Goal: Information Seeking & Learning: Learn about a topic

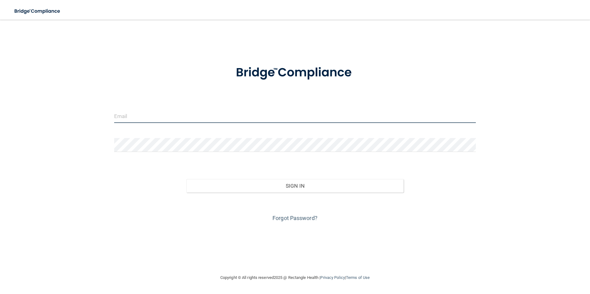
click at [133, 117] on input "email" at bounding box center [295, 116] width 362 height 14
type input "[EMAIL_ADDRESS][PERSON_NAME][DOMAIN_NAME]"
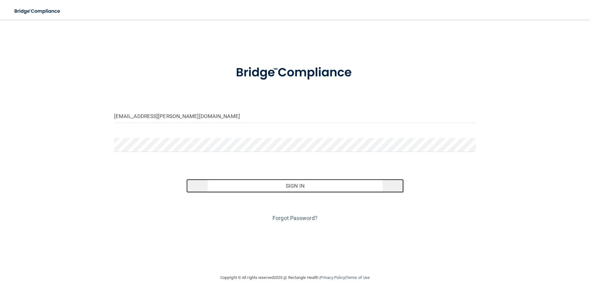
click at [291, 187] on button "Sign In" at bounding box center [294, 186] width 217 height 14
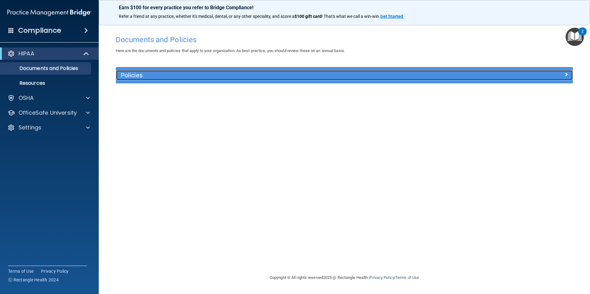
click at [567, 76] on span at bounding box center [566, 74] width 4 height 7
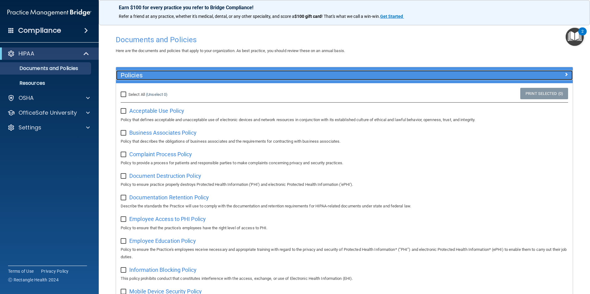
click at [564, 74] on span at bounding box center [566, 74] width 4 height 7
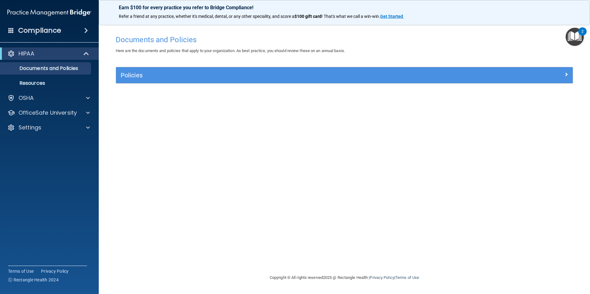
click at [578, 33] on div "2" at bounding box center [582, 31] width 8 height 8
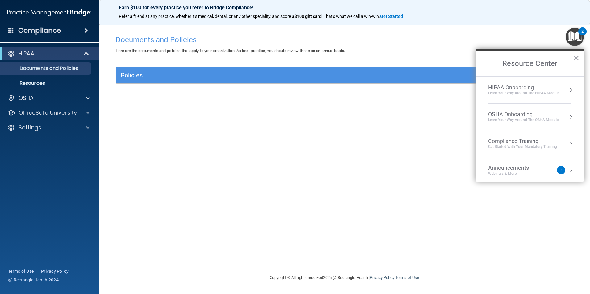
click at [568, 143] on button "Resource Center" at bounding box center [571, 144] width 6 height 6
click at [514, 85] on div "HIPAA Training for Members" at bounding box center [515, 87] width 69 height 6
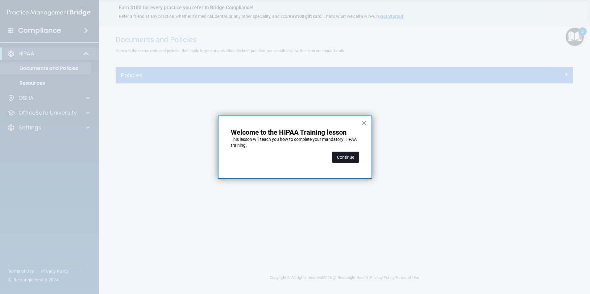
click at [353, 157] on button "Continue" at bounding box center [345, 157] width 27 height 11
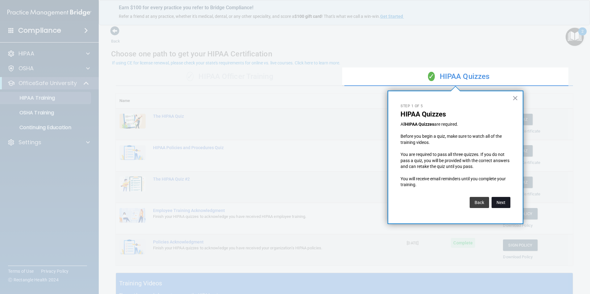
click at [499, 203] on button "Next" at bounding box center [501, 202] width 19 height 11
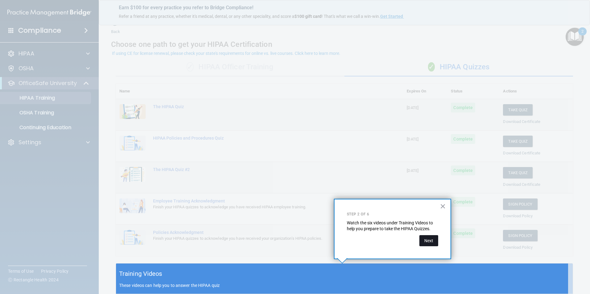
click at [431, 242] on button "Next" at bounding box center [428, 240] width 19 height 11
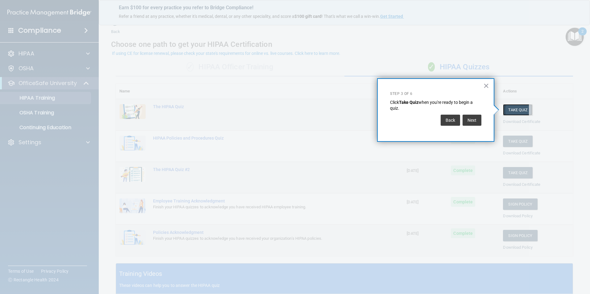
click at [514, 107] on button "Take Quiz" at bounding box center [518, 109] width 30 height 11
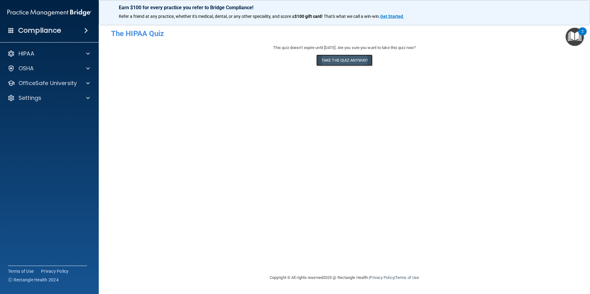
click at [334, 58] on button "Take the quiz anyway!" at bounding box center [344, 60] width 56 height 11
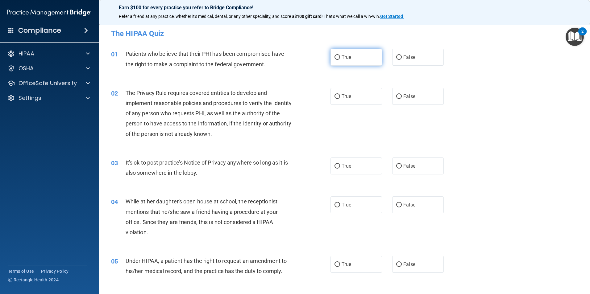
click at [338, 58] on label "True" at bounding box center [357, 57] width 52 height 17
click at [338, 58] on input "True" at bounding box center [338, 57] width 6 height 5
radio input "true"
click at [399, 95] on label "False" at bounding box center [418, 96] width 52 height 17
click at [399, 95] on input "False" at bounding box center [399, 96] width 6 height 5
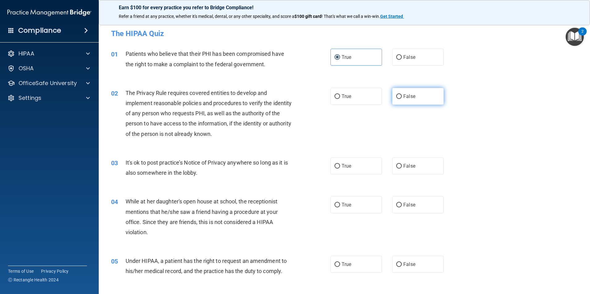
radio input "true"
click at [342, 164] on span "True" at bounding box center [347, 166] width 10 height 6
click at [340, 164] on input "True" at bounding box center [338, 166] width 6 height 5
radio input "true"
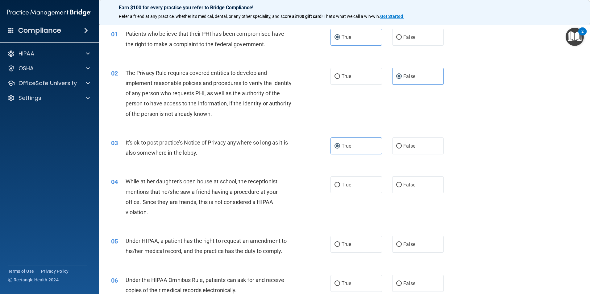
scroll to position [31, 0]
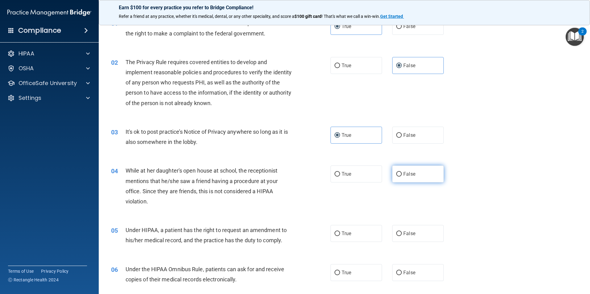
click at [413, 176] on label "False" at bounding box center [418, 174] width 52 height 17
click at [402, 176] on input "False" at bounding box center [399, 174] width 6 height 5
radio input "true"
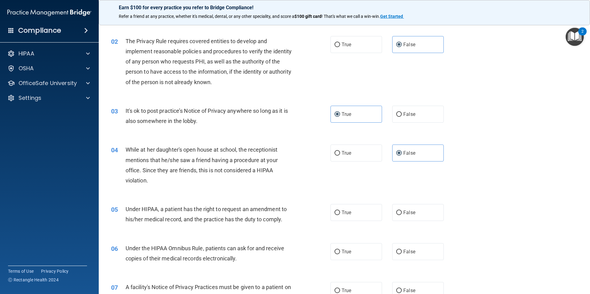
scroll to position [93, 0]
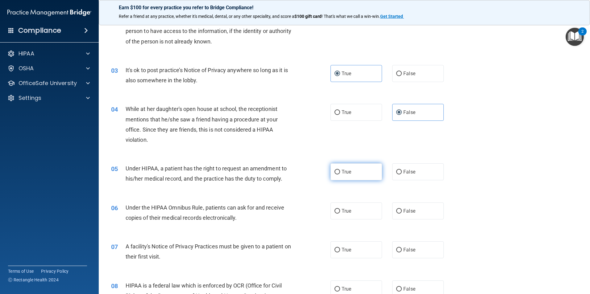
click at [345, 174] on span "True" at bounding box center [347, 172] width 10 height 6
click at [340, 174] on input "True" at bounding box center [338, 172] width 6 height 5
radio input "true"
click at [413, 210] on label "False" at bounding box center [418, 211] width 52 height 17
click at [402, 210] on input "False" at bounding box center [399, 211] width 6 height 5
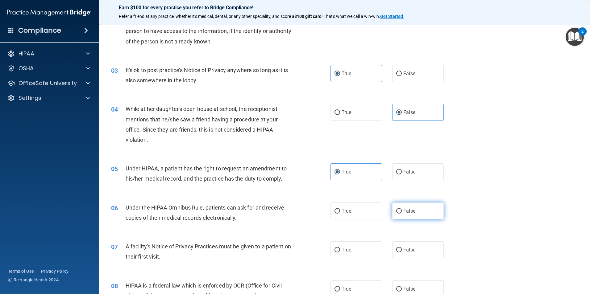
radio input "true"
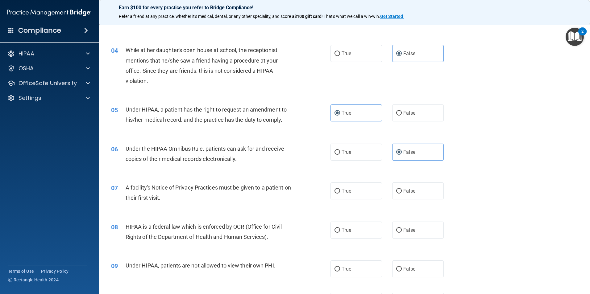
scroll to position [154, 0]
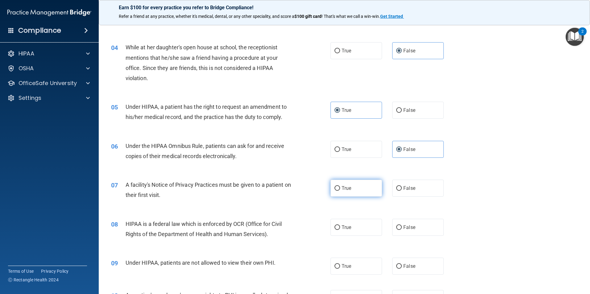
click at [351, 188] on label "True" at bounding box center [357, 188] width 52 height 17
click at [340, 188] on input "True" at bounding box center [338, 188] width 6 height 5
radio input "true"
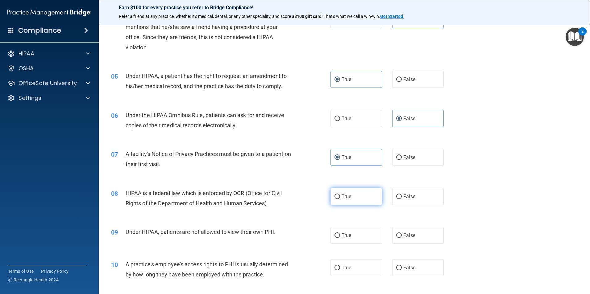
click at [351, 197] on label "True" at bounding box center [357, 196] width 52 height 17
click at [340, 197] on input "True" at bounding box center [338, 197] width 6 height 5
radio input "true"
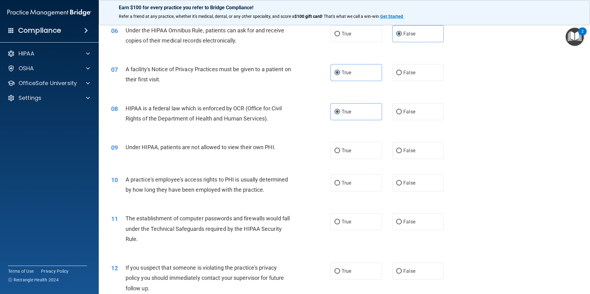
scroll to position [278, 0]
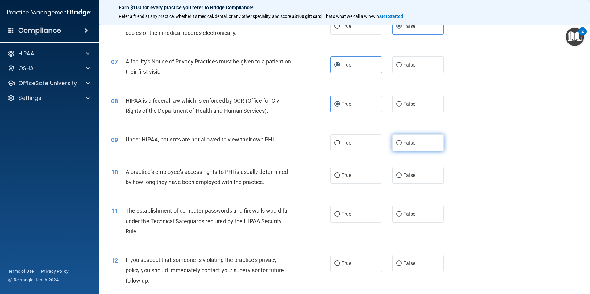
click at [410, 143] on span "False" at bounding box center [409, 143] width 12 height 6
click at [402, 143] on input "False" at bounding box center [399, 143] width 6 height 5
radio input "true"
click at [405, 177] on span "False" at bounding box center [409, 176] width 12 height 6
click at [402, 177] on input "False" at bounding box center [399, 175] width 6 height 5
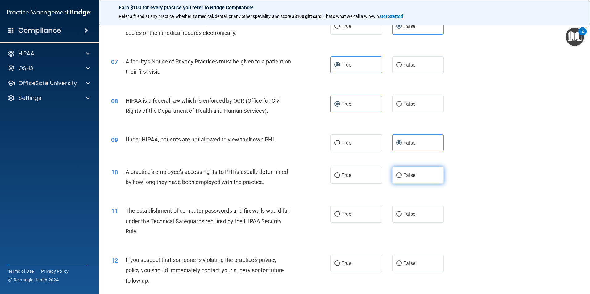
radio input "true"
click at [362, 214] on label "True" at bounding box center [357, 214] width 52 height 17
click at [340, 214] on input "True" at bounding box center [338, 214] width 6 height 5
radio input "true"
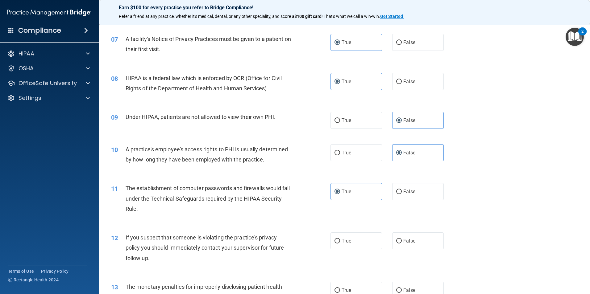
scroll to position [339, 0]
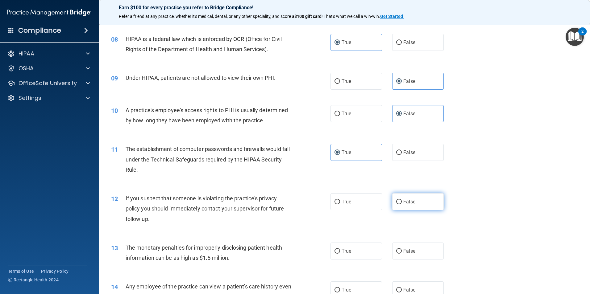
click at [431, 203] on label "False" at bounding box center [418, 201] width 52 height 17
click at [402, 203] on input "False" at bounding box center [399, 202] width 6 height 5
radio input "true"
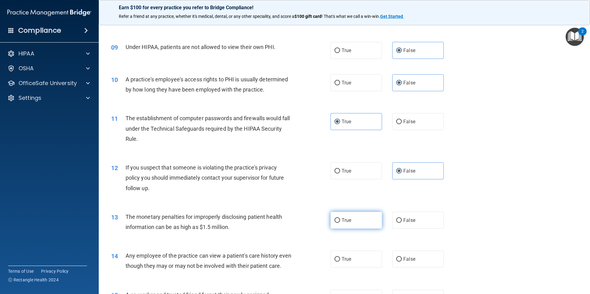
click at [352, 223] on label "True" at bounding box center [357, 220] width 52 height 17
click at [340, 223] on input "True" at bounding box center [338, 220] width 6 height 5
radio input "true"
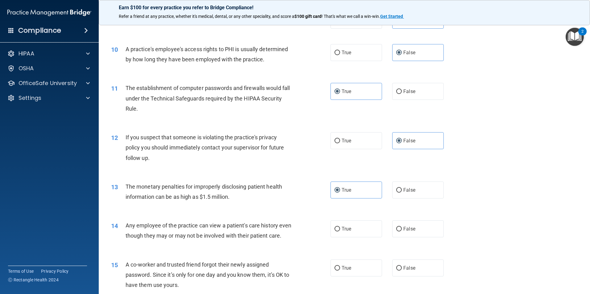
scroll to position [494, 0]
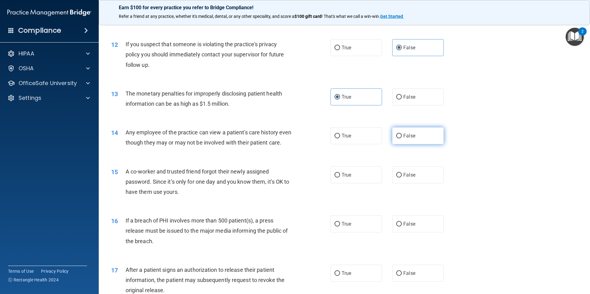
click at [408, 136] on span "False" at bounding box center [409, 136] width 12 height 6
click at [402, 136] on input "False" at bounding box center [399, 136] width 6 height 5
radio input "true"
click at [414, 184] on label "False" at bounding box center [418, 175] width 52 height 17
click at [402, 178] on input "False" at bounding box center [399, 175] width 6 height 5
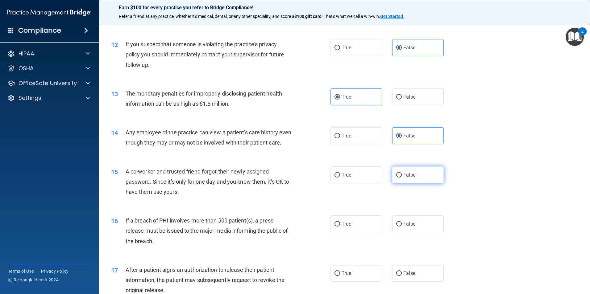
radio input "true"
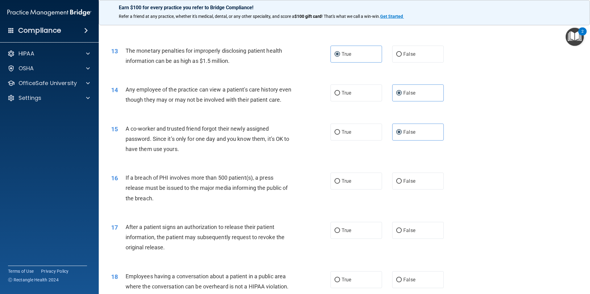
scroll to position [555, 0]
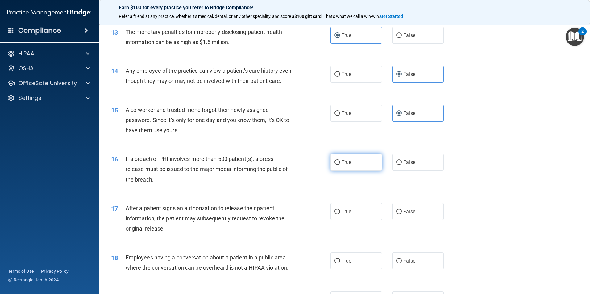
click at [368, 171] on label "True" at bounding box center [357, 162] width 52 height 17
click at [340, 165] on input "True" at bounding box center [338, 162] width 6 height 5
radio input "true"
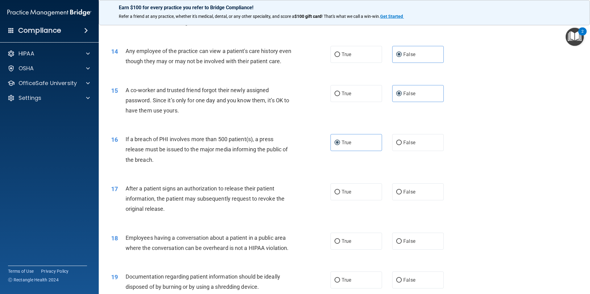
scroll to position [586, 0]
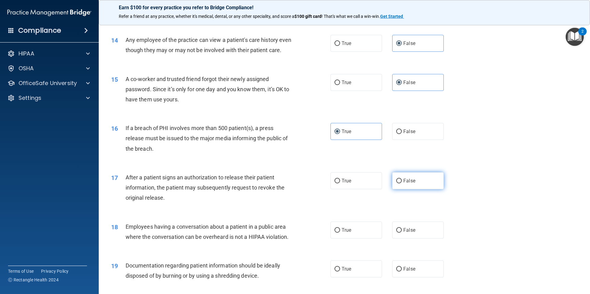
click at [417, 189] on label "False" at bounding box center [418, 181] width 52 height 17
click at [402, 184] on input "False" at bounding box center [399, 181] width 6 height 5
radio input "true"
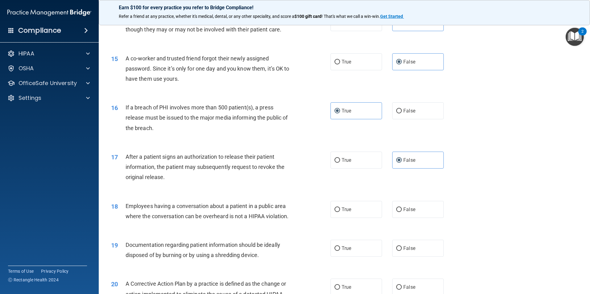
scroll to position [648, 0]
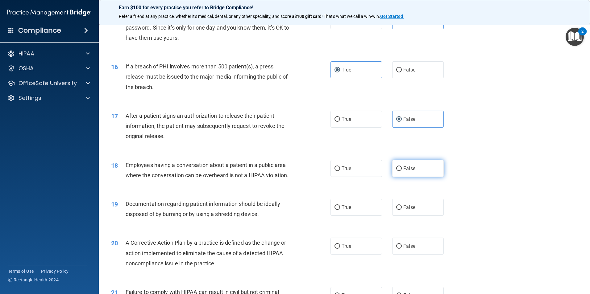
click at [414, 177] on label "False" at bounding box center [418, 168] width 52 height 17
click at [402, 171] on input "False" at bounding box center [399, 169] width 6 height 5
radio input "true"
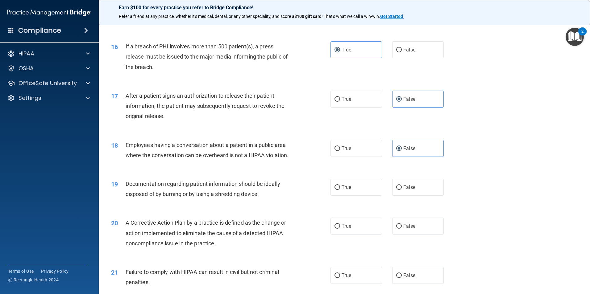
scroll to position [679, 0]
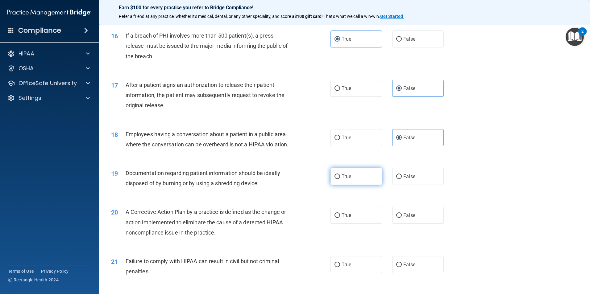
click at [349, 185] on label "True" at bounding box center [357, 176] width 52 height 17
click at [340, 179] on input "True" at bounding box center [338, 177] width 6 height 5
radio input "true"
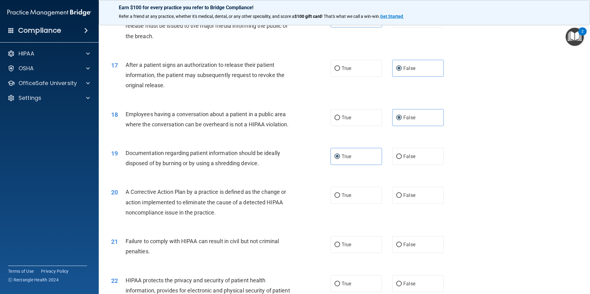
scroll to position [741, 0]
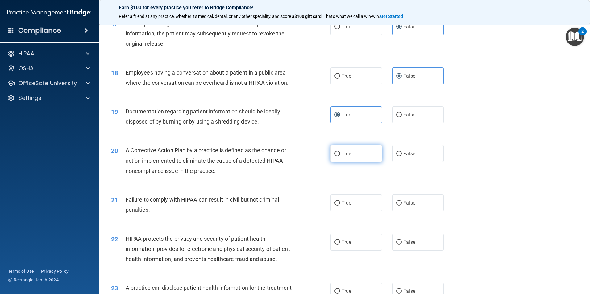
click at [346, 157] on span "True" at bounding box center [347, 154] width 10 height 6
click at [340, 156] on input "True" at bounding box center [338, 154] width 6 height 5
radio input "true"
click at [418, 212] on label "False" at bounding box center [418, 203] width 52 height 17
click at [402, 206] on input "False" at bounding box center [399, 203] width 6 height 5
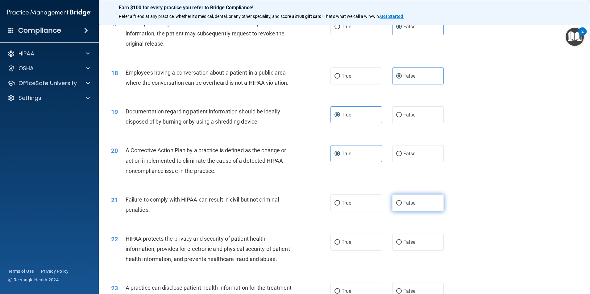
radio input "true"
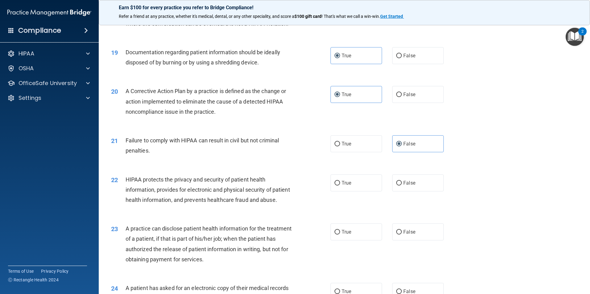
scroll to position [802, 0]
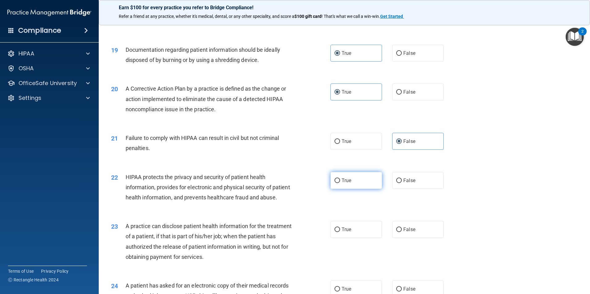
click at [350, 189] on label "True" at bounding box center [357, 180] width 52 height 17
click at [340, 183] on input "True" at bounding box center [338, 181] width 6 height 5
radio input "true"
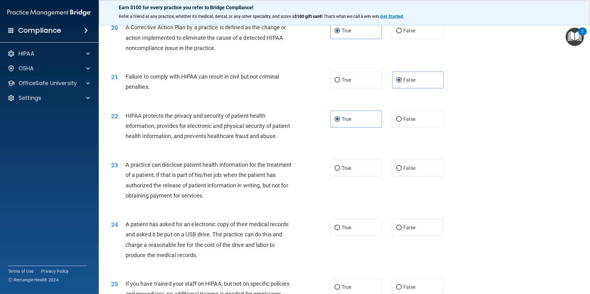
scroll to position [864, 0]
click at [416, 177] on label "False" at bounding box center [418, 168] width 52 height 17
click at [402, 171] on input "False" at bounding box center [399, 168] width 6 height 5
radio input "true"
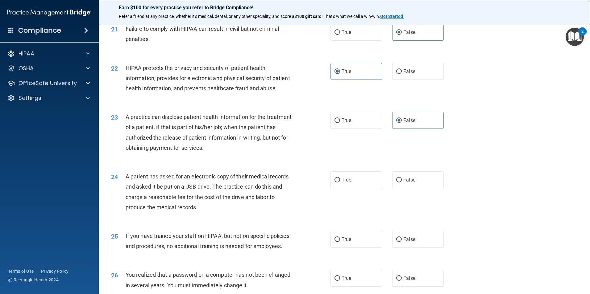
scroll to position [926, 0]
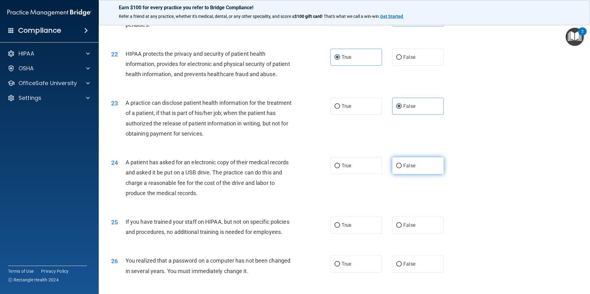
click at [421, 174] on label "False" at bounding box center [418, 165] width 52 height 17
click at [402, 168] on input "False" at bounding box center [399, 166] width 6 height 5
radio input "true"
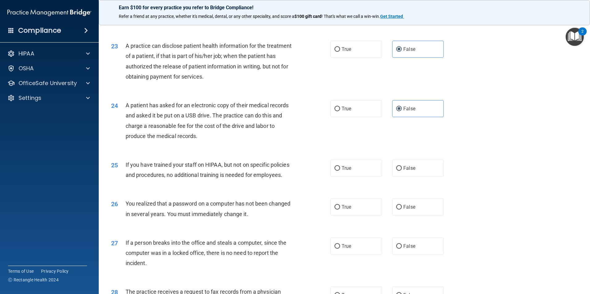
scroll to position [988, 0]
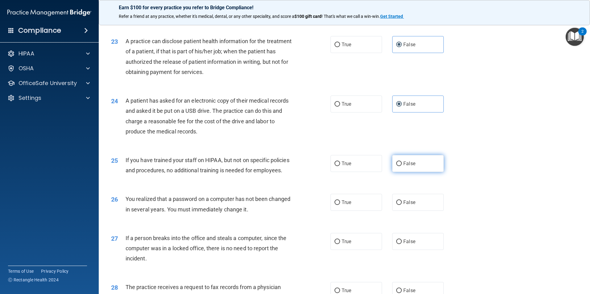
click at [420, 172] on label "False" at bounding box center [418, 163] width 52 height 17
click at [402, 166] on input "False" at bounding box center [399, 164] width 6 height 5
radio input "true"
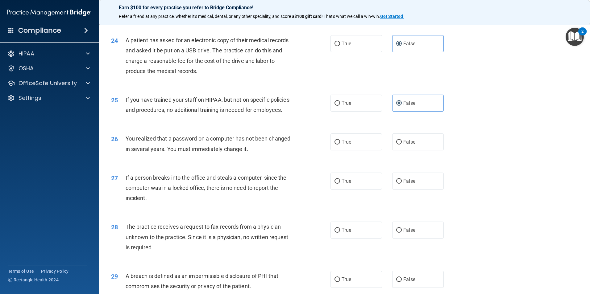
scroll to position [1049, 0]
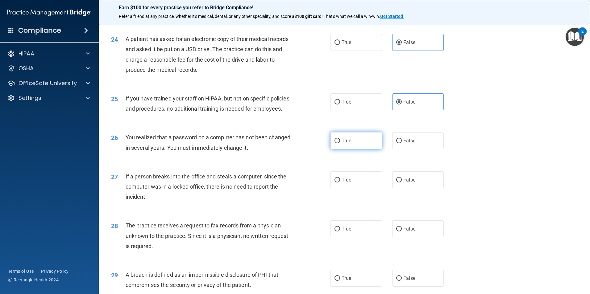
click at [346, 144] on span "True" at bounding box center [347, 141] width 10 height 6
click at [340, 143] on input "True" at bounding box center [338, 141] width 6 height 5
radio input "true"
click at [407, 189] on label "False" at bounding box center [418, 180] width 52 height 17
click at [402, 183] on input "False" at bounding box center [399, 180] width 6 height 5
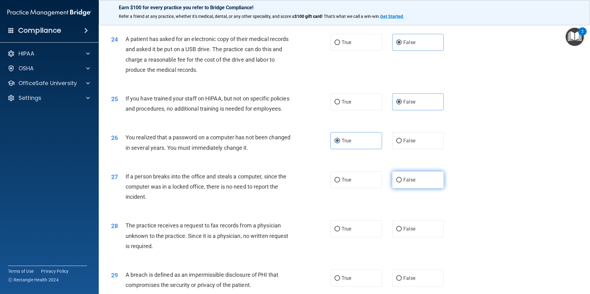
radio input "true"
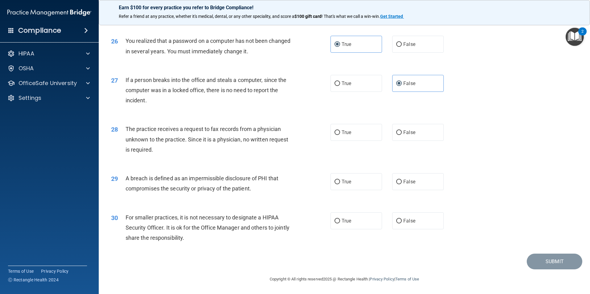
scroll to position [1176, 0]
click at [412, 132] on span "False" at bounding box center [409, 133] width 12 height 6
click at [402, 132] on input "False" at bounding box center [399, 133] width 6 height 5
radio input "true"
click at [343, 183] on span "True" at bounding box center [347, 182] width 10 height 6
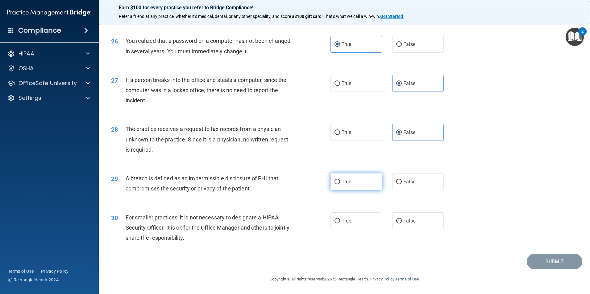
click at [340, 183] on input "True" at bounding box center [338, 182] width 6 height 5
radio input "true"
click at [358, 219] on label "True" at bounding box center [357, 221] width 52 height 17
click at [340, 219] on input "True" at bounding box center [338, 221] width 6 height 5
radio input "true"
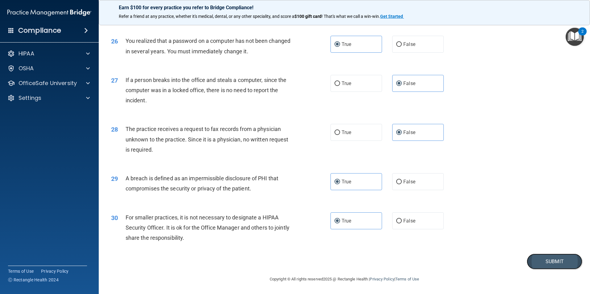
click at [545, 260] on button "Submit" at bounding box center [555, 262] width 56 height 16
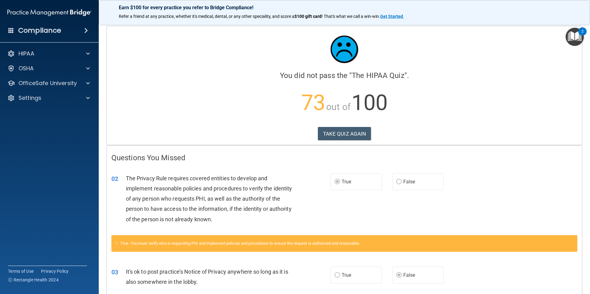
click at [173, 246] on div "True. You must verify who is requesting PHI and implement policies and procedur…" at bounding box center [344, 243] width 466 height 17
click at [351, 132] on button "TAKE QUIZ AGAIN" at bounding box center [344, 134] width 53 height 14
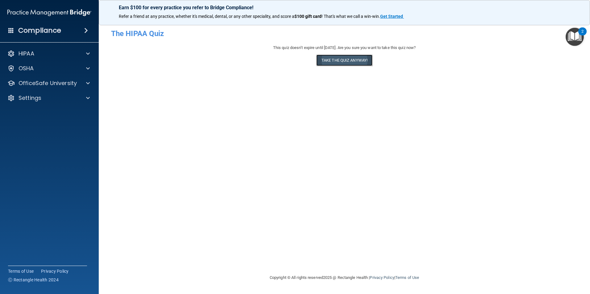
click at [336, 60] on button "Take the quiz anyway!" at bounding box center [344, 60] width 56 height 11
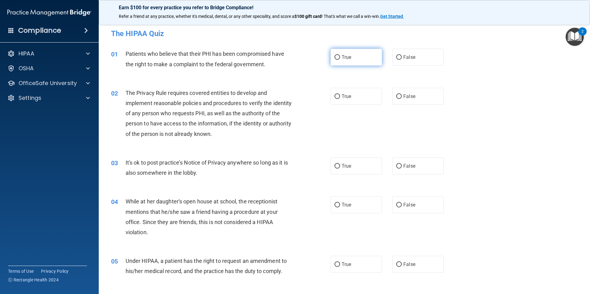
click at [335, 58] on input "True" at bounding box center [338, 57] width 6 height 5
radio input "true"
click at [343, 167] on span "True" at bounding box center [347, 166] width 10 height 6
click at [340, 167] on input "True" at bounding box center [338, 166] width 6 height 5
radio input "true"
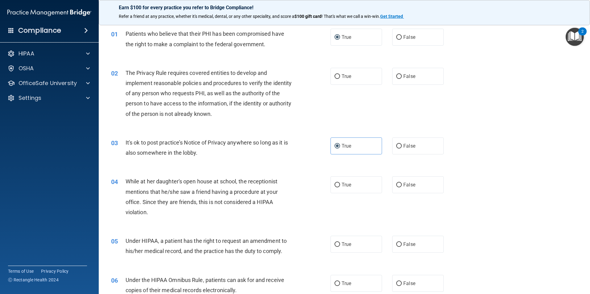
scroll to position [31, 0]
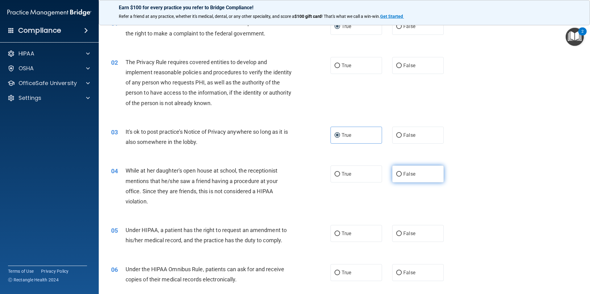
click at [408, 174] on span "False" at bounding box center [409, 174] width 12 height 6
click at [402, 174] on input "False" at bounding box center [399, 174] width 6 height 5
radio input "true"
click at [343, 69] on label "True" at bounding box center [357, 65] width 52 height 17
click at [340, 68] on input "True" at bounding box center [338, 66] width 6 height 5
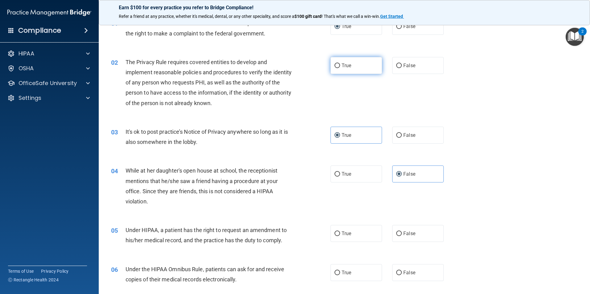
radio input "true"
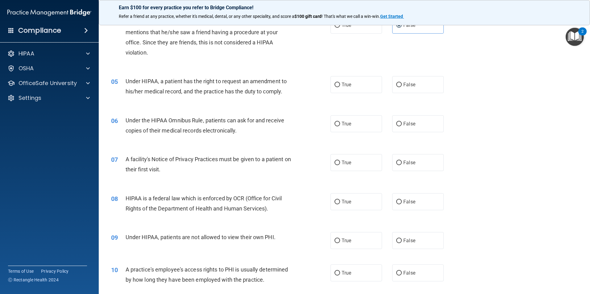
scroll to position [185, 0]
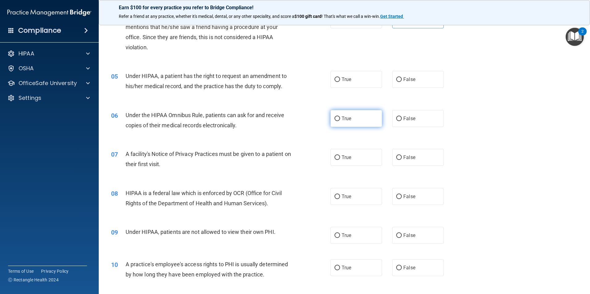
click at [351, 120] on label "True" at bounding box center [357, 118] width 52 height 17
click at [340, 120] on input "True" at bounding box center [338, 119] width 6 height 5
radio input "true"
click at [345, 157] on span "True" at bounding box center [347, 158] width 10 height 6
click at [340, 157] on input "True" at bounding box center [338, 158] width 6 height 5
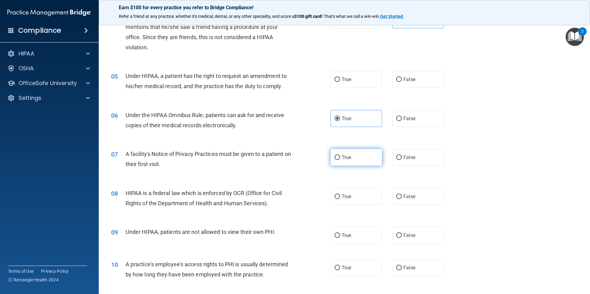
radio input "true"
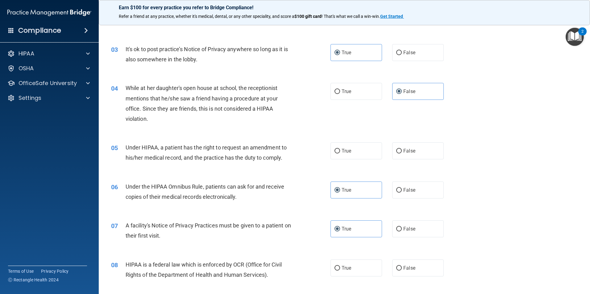
scroll to position [93, 0]
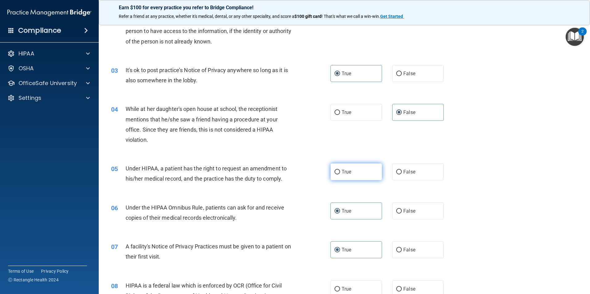
click at [343, 172] on span "True" at bounding box center [347, 172] width 10 height 6
click at [340, 172] on input "True" at bounding box center [338, 172] width 6 height 5
radio input "true"
click at [335, 170] on input "True" at bounding box center [338, 172] width 6 height 5
click at [404, 174] on span "False" at bounding box center [409, 172] width 12 height 6
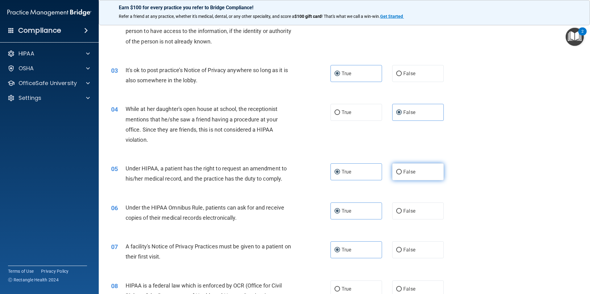
click at [402, 174] on input "False" at bounding box center [399, 172] width 6 height 5
radio input "true"
radio input "false"
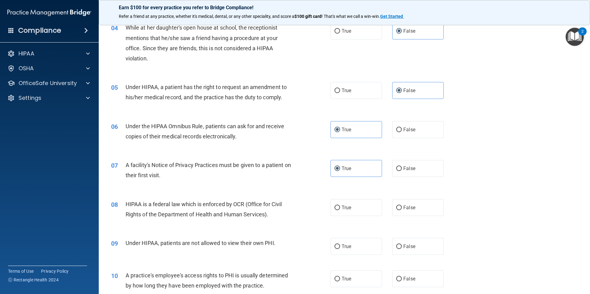
scroll to position [185, 0]
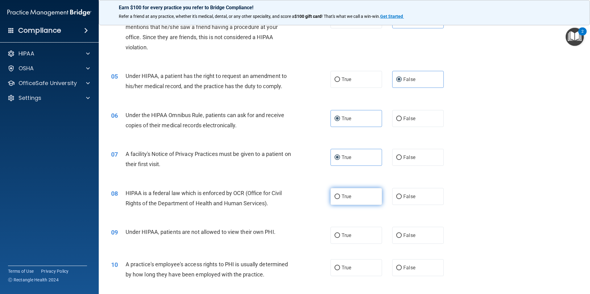
click at [349, 198] on span "True" at bounding box center [347, 197] width 10 height 6
click at [340, 198] on input "True" at bounding box center [338, 197] width 6 height 5
radio input "true"
click at [406, 237] on span "False" at bounding box center [409, 236] width 12 height 6
click at [402, 237] on input "False" at bounding box center [399, 236] width 6 height 5
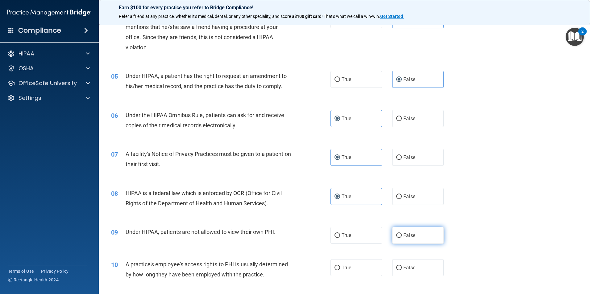
radio input "true"
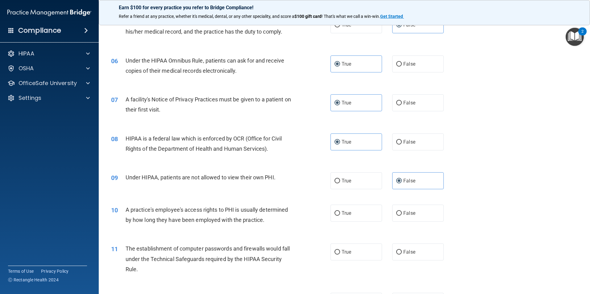
scroll to position [247, 0]
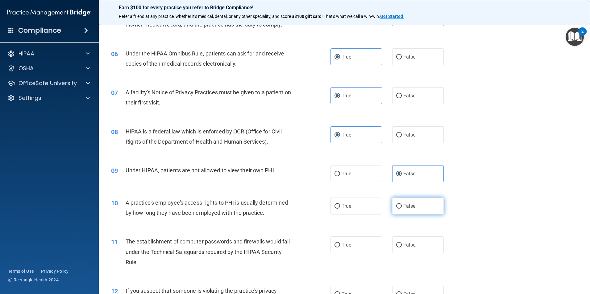
click at [418, 209] on label "False" at bounding box center [418, 206] width 52 height 17
click at [402, 209] on input "False" at bounding box center [399, 206] width 6 height 5
radio input "true"
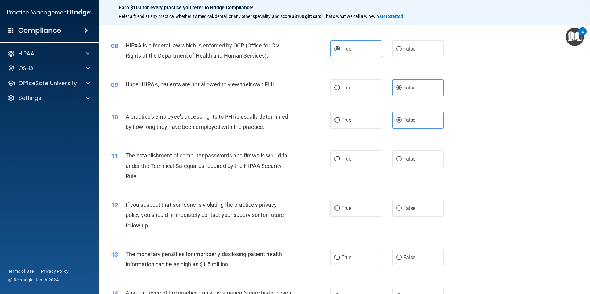
scroll to position [339, 0]
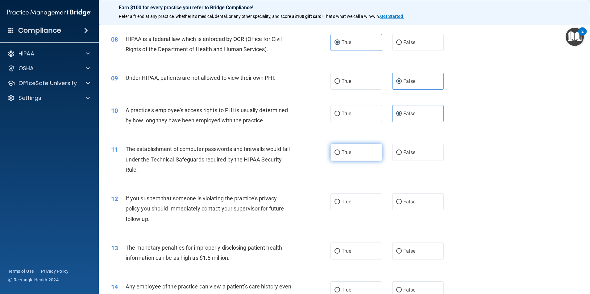
click at [362, 154] on label "True" at bounding box center [357, 152] width 52 height 17
click at [340, 154] on input "True" at bounding box center [338, 153] width 6 height 5
radio input "true"
click at [345, 202] on span "True" at bounding box center [347, 202] width 10 height 6
click at [340, 202] on input "True" at bounding box center [338, 202] width 6 height 5
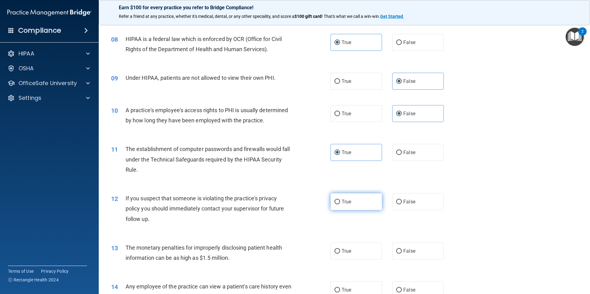
radio input "true"
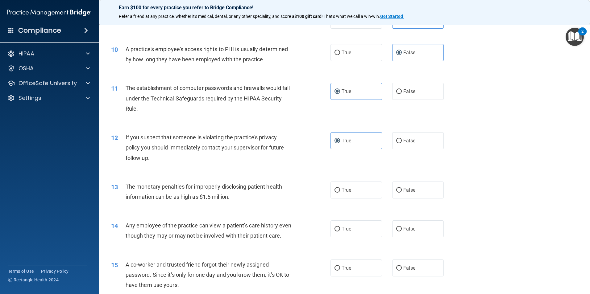
scroll to position [401, 0]
click at [362, 188] on label "True" at bounding box center [357, 189] width 52 height 17
click at [340, 188] on input "True" at bounding box center [338, 190] width 6 height 5
radio input "true"
click at [412, 231] on label "False" at bounding box center [418, 228] width 52 height 17
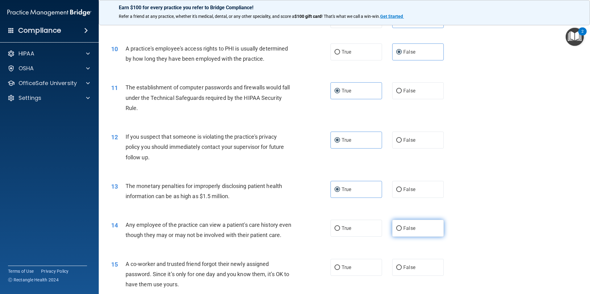
click at [402, 231] on input "False" at bounding box center [399, 229] width 6 height 5
radio input "true"
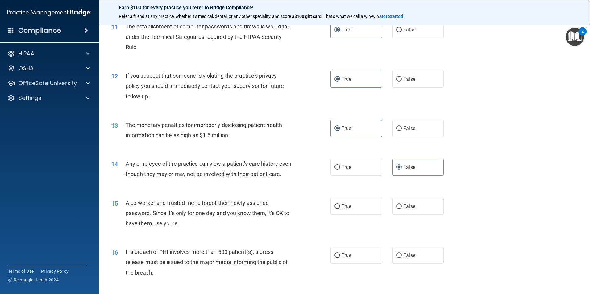
scroll to position [463, 0]
click at [415, 214] on label "False" at bounding box center [418, 206] width 52 height 17
click at [402, 209] on input "False" at bounding box center [399, 206] width 6 height 5
radio input "true"
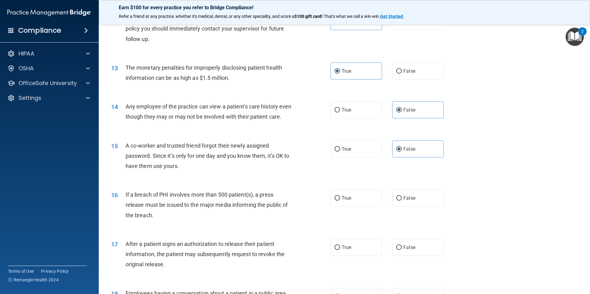
scroll to position [525, 0]
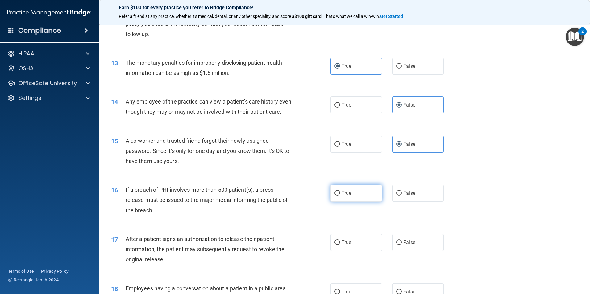
click at [355, 202] on label "True" at bounding box center [357, 193] width 52 height 17
click at [340, 196] on input "True" at bounding box center [338, 193] width 6 height 5
radio input "true"
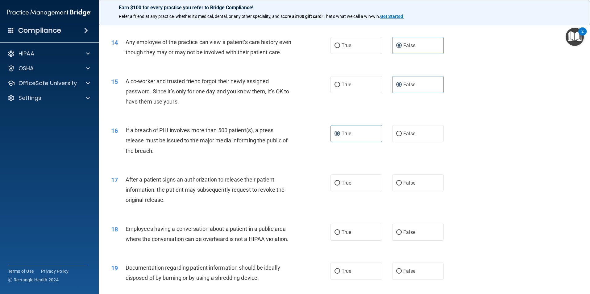
scroll to position [586, 0]
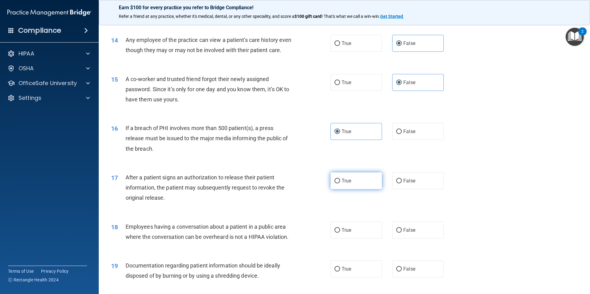
click at [347, 184] on span "True" at bounding box center [347, 181] width 10 height 6
click at [340, 184] on input "True" at bounding box center [338, 181] width 6 height 5
radio input "true"
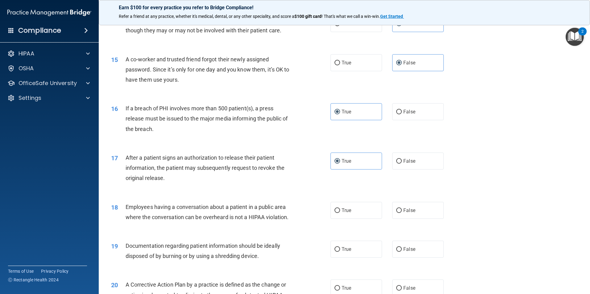
scroll to position [617, 0]
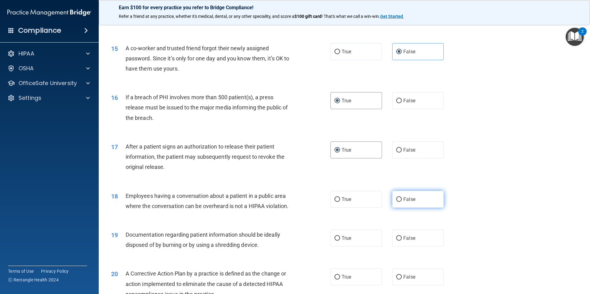
click at [421, 206] on label "False" at bounding box center [418, 199] width 52 height 17
click at [402, 202] on input "False" at bounding box center [399, 200] width 6 height 5
radio input "true"
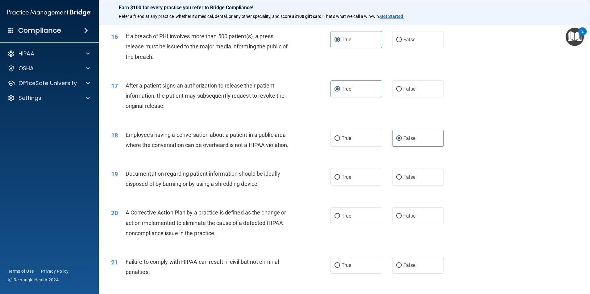
scroll to position [679, 0]
click at [351, 185] on label "True" at bounding box center [357, 176] width 52 height 17
click at [340, 179] on input "True" at bounding box center [338, 177] width 6 height 5
radio input "true"
click at [514, 199] on div "19 Documentation regarding patient information should be ideally disposed of by…" at bounding box center [344, 179] width 476 height 39
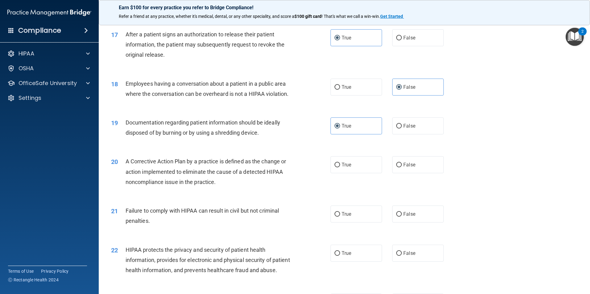
scroll to position [741, 0]
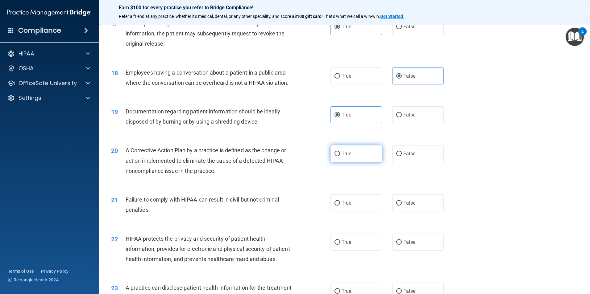
click at [361, 162] on label "True" at bounding box center [357, 153] width 52 height 17
click at [340, 156] on input "True" at bounding box center [338, 154] width 6 height 5
radio input "true"
click at [422, 212] on label "False" at bounding box center [418, 203] width 52 height 17
click at [402, 206] on input "False" at bounding box center [399, 203] width 6 height 5
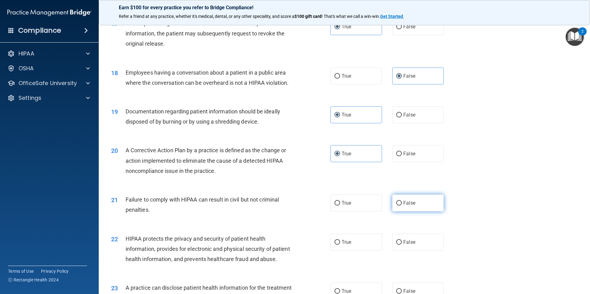
radio input "true"
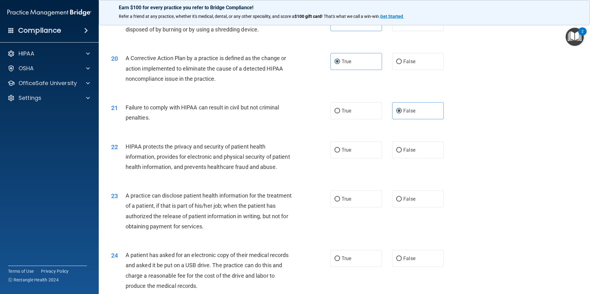
scroll to position [833, 0]
click at [358, 158] on label "True" at bounding box center [357, 149] width 52 height 17
click at [340, 152] on input "True" at bounding box center [338, 150] width 6 height 5
radio input "true"
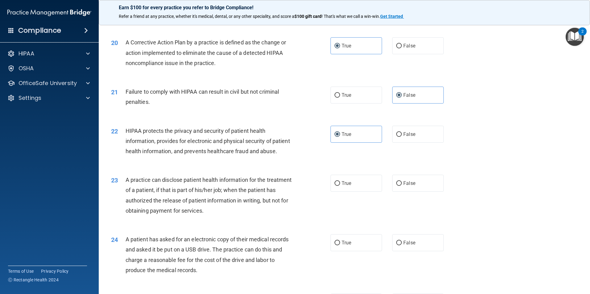
scroll to position [864, 0]
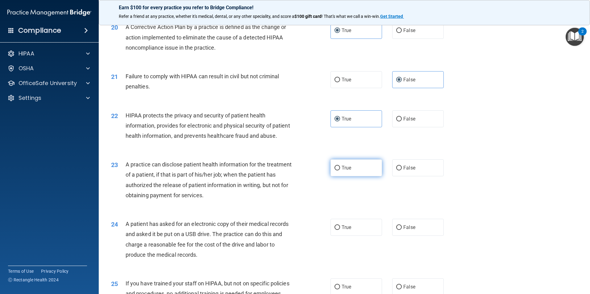
click at [358, 177] on label "True" at bounding box center [357, 168] width 52 height 17
click at [340, 171] on input "True" at bounding box center [338, 168] width 6 height 5
radio input "true"
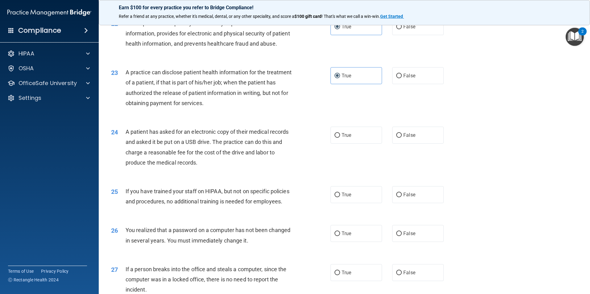
scroll to position [957, 0]
click at [413, 143] on label "False" at bounding box center [418, 135] width 52 height 17
click at [402, 138] on input "False" at bounding box center [399, 135] width 6 height 5
radio input "true"
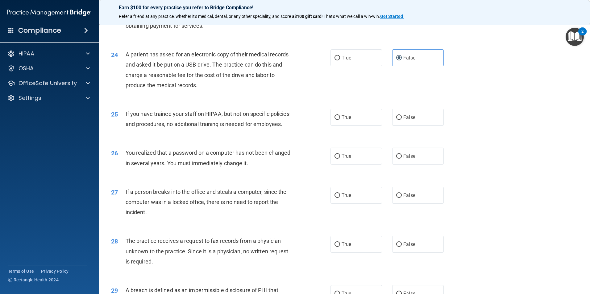
scroll to position [1049, 0]
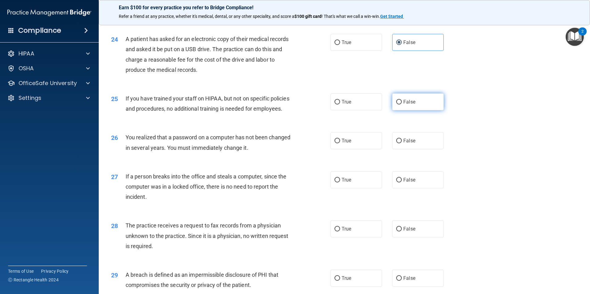
click at [417, 110] on label "False" at bounding box center [418, 102] width 52 height 17
click at [402, 105] on input "False" at bounding box center [399, 102] width 6 height 5
radio input "true"
click at [358, 149] on label "True" at bounding box center [357, 140] width 52 height 17
click at [340, 143] on input "True" at bounding box center [338, 141] width 6 height 5
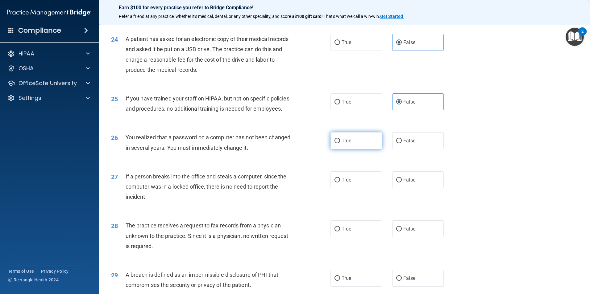
radio input "true"
click at [403, 183] on span "False" at bounding box center [409, 180] width 12 height 6
click at [402, 183] on input "False" at bounding box center [399, 180] width 6 height 5
radio input "true"
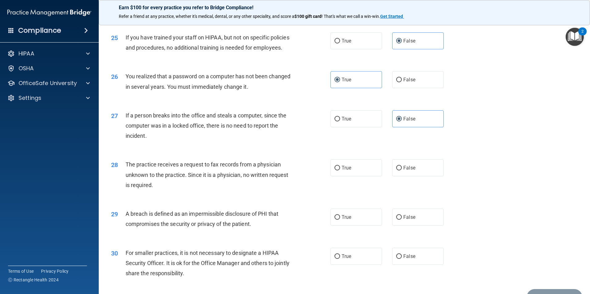
scroll to position [1111, 0]
click at [412, 176] on label "False" at bounding box center [418, 167] width 52 height 17
click at [402, 170] on input "False" at bounding box center [399, 167] width 6 height 5
radio input "true"
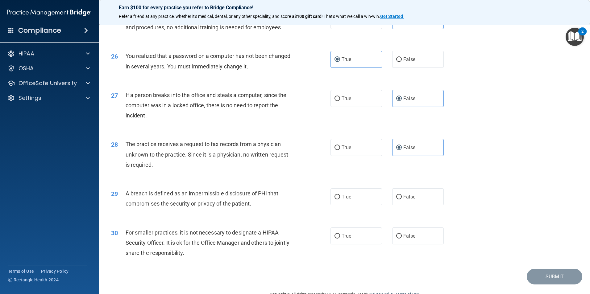
scroll to position [1142, 0]
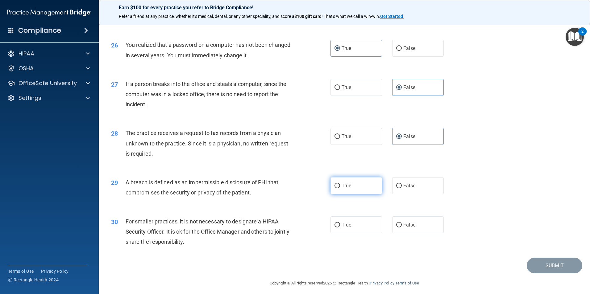
click at [357, 194] on label "True" at bounding box center [357, 185] width 52 height 17
click at [340, 189] on input "True" at bounding box center [338, 186] width 6 height 5
radio input "true"
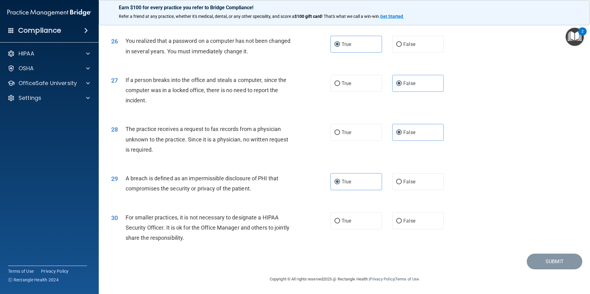
scroll to position [1173, 0]
click at [410, 224] on span "False" at bounding box center [409, 221] width 12 height 6
click at [402, 224] on input "False" at bounding box center [399, 221] width 6 height 5
radio input "true"
click at [548, 269] on button "Submit" at bounding box center [555, 262] width 56 height 16
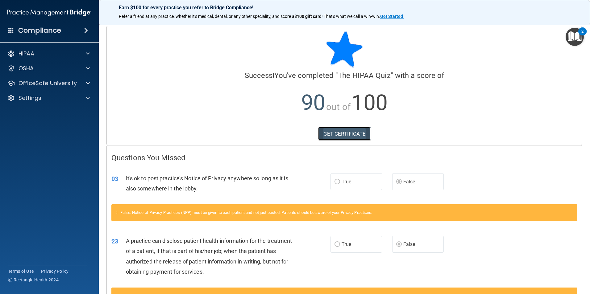
click at [355, 131] on link "GET CERTIFICATE" at bounding box center [344, 134] width 53 height 14
click at [578, 33] on div "2" at bounding box center [582, 31] width 8 height 8
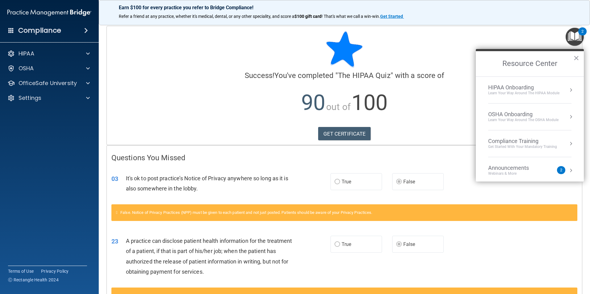
click at [568, 143] on button "Resource Center" at bounding box center [571, 144] width 6 height 6
click at [528, 87] on div "HIPAA Training for Members" at bounding box center [515, 87] width 69 height 6
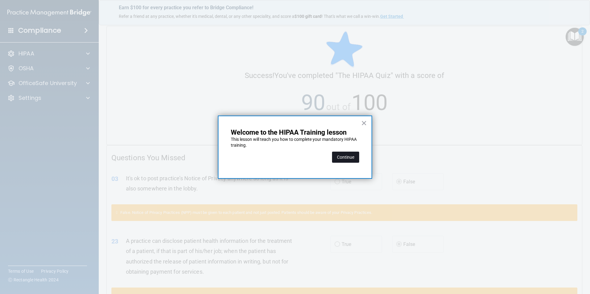
click at [338, 155] on button "Continue" at bounding box center [345, 157] width 27 height 11
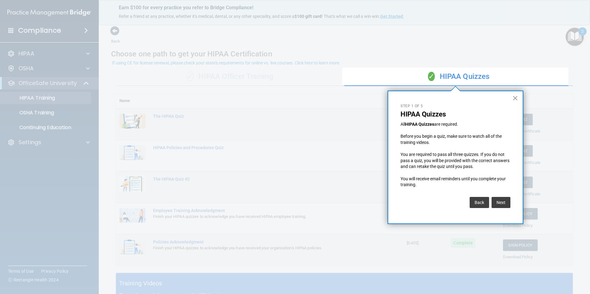
click at [513, 97] on button "×" at bounding box center [515, 98] width 6 height 10
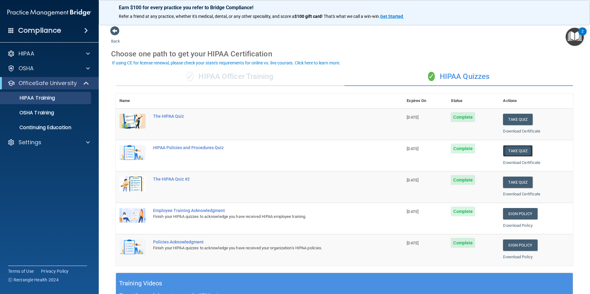
click at [515, 151] on button "Take Quiz" at bounding box center [518, 150] width 30 height 11
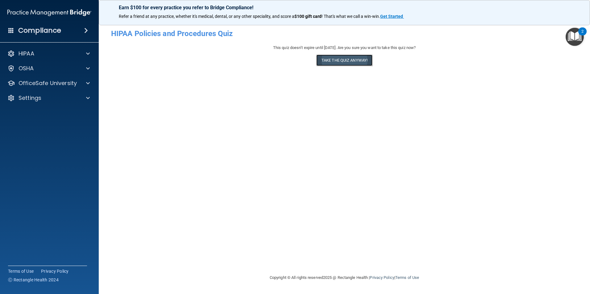
click at [347, 58] on button "Take the quiz anyway!" at bounding box center [344, 60] width 56 height 11
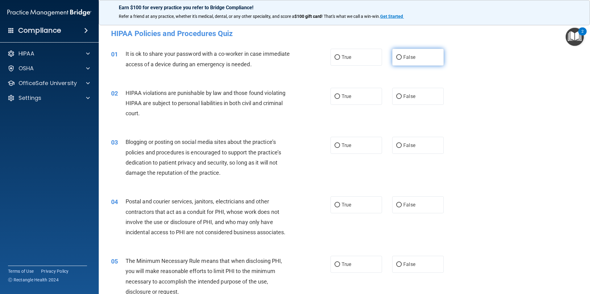
click at [398, 58] on input "False" at bounding box center [399, 57] width 6 height 5
radio input "true"
click at [339, 98] on label "True" at bounding box center [357, 96] width 52 height 17
click at [339, 98] on input "True" at bounding box center [338, 96] width 6 height 5
radio input "true"
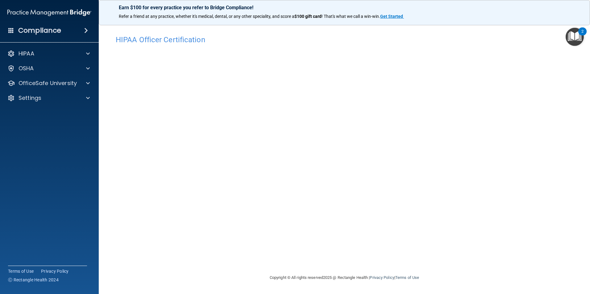
click at [577, 33] on img "Open Resource Center, 2 new notifications" at bounding box center [575, 37] width 18 height 18
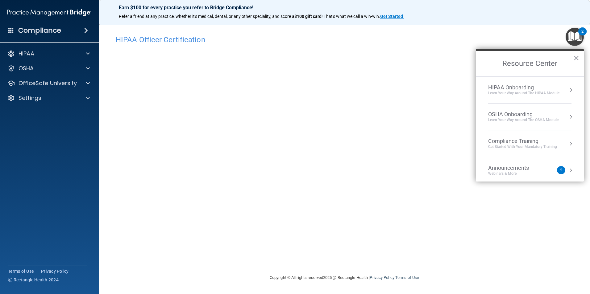
click at [568, 144] on button "Resource Center" at bounding box center [571, 144] width 6 height 6
click at [539, 87] on div "HIPAA Training for Members" at bounding box center [515, 87] width 69 height 6
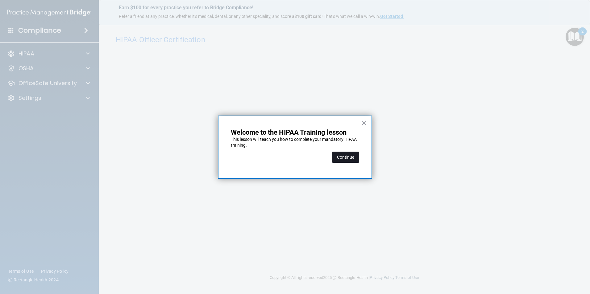
click at [347, 158] on button "Continue" at bounding box center [345, 157] width 27 height 11
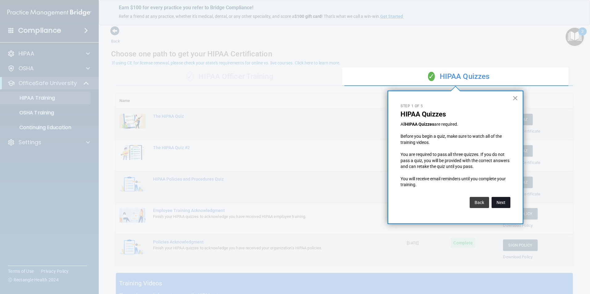
click at [503, 201] on button "Next" at bounding box center [501, 202] width 19 height 11
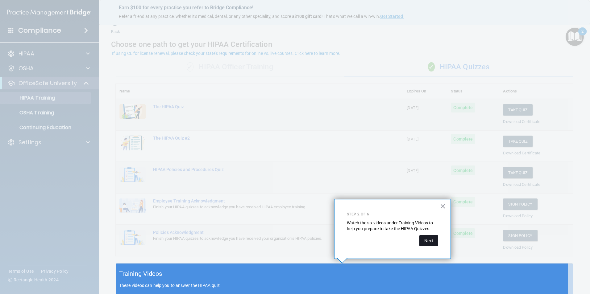
click at [422, 241] on button "Next" at bounding box center [428, 240] width 19 height 11
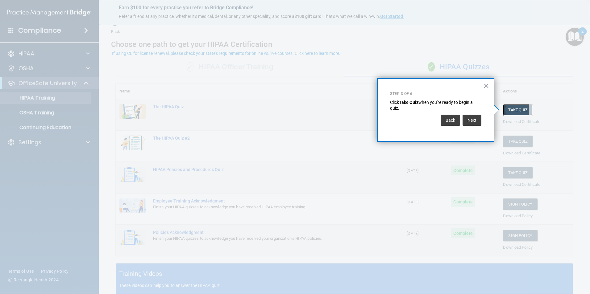
click at [514, 107] on button "Take Quiz" at bounding box center [518, 109] width 30 height 11
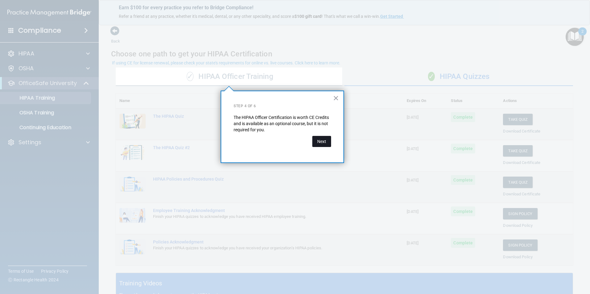
click at [324, 143] on button "Next" at bounding box center [321, 141] width 19 height 11
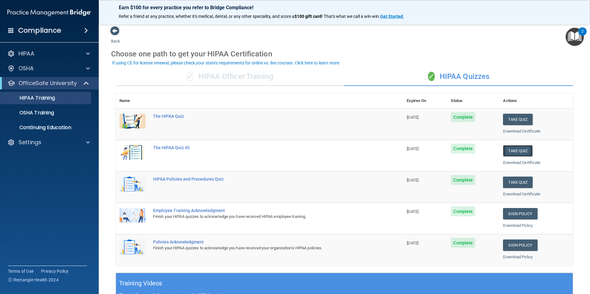
click at [514, 151] on button "Take Quiz" at bounding box center [518, 150] width 30 height 11
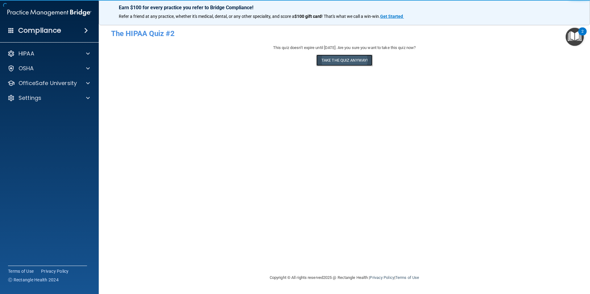
click at [350, 60] on button "Take the quiz anyway!" at bounding box center [344, 60] width 56 height 11
